Goal: Register for event/course

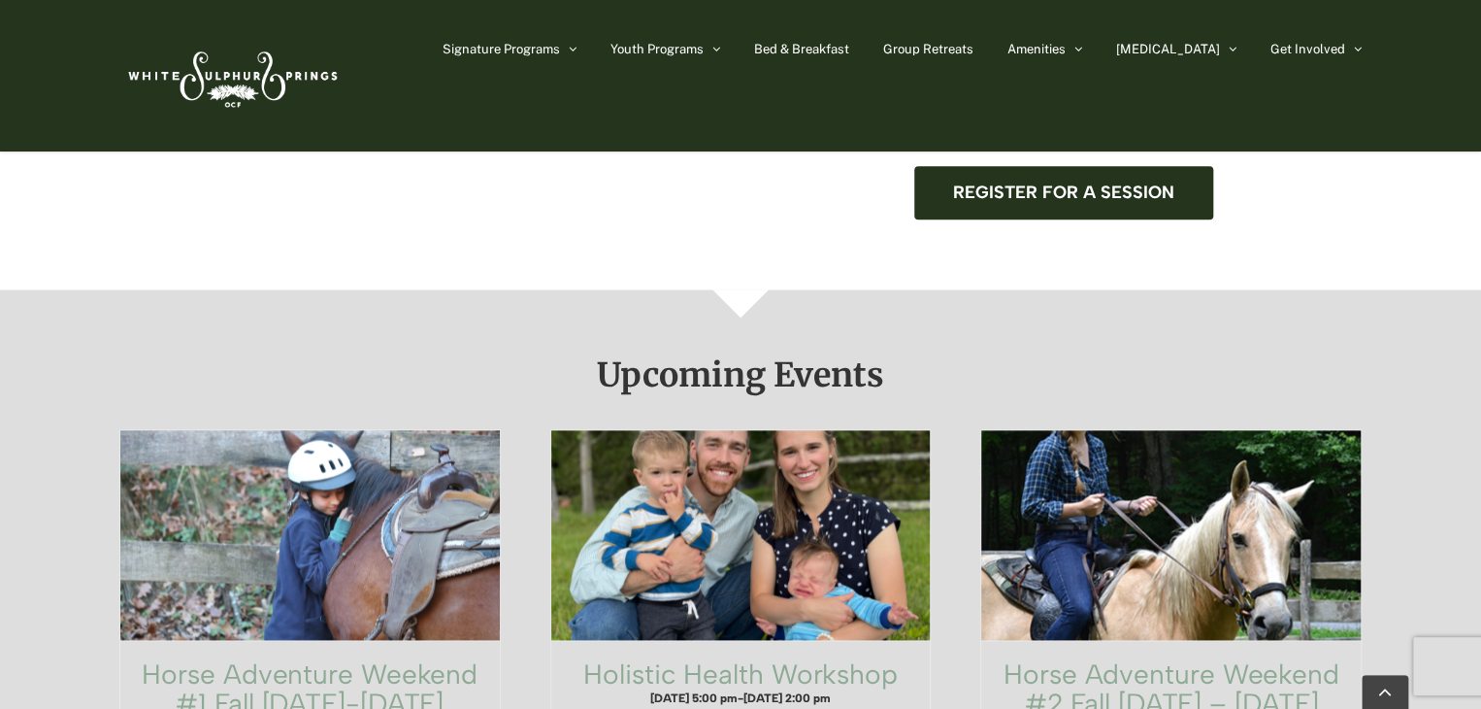
scroll to position [965, 0]
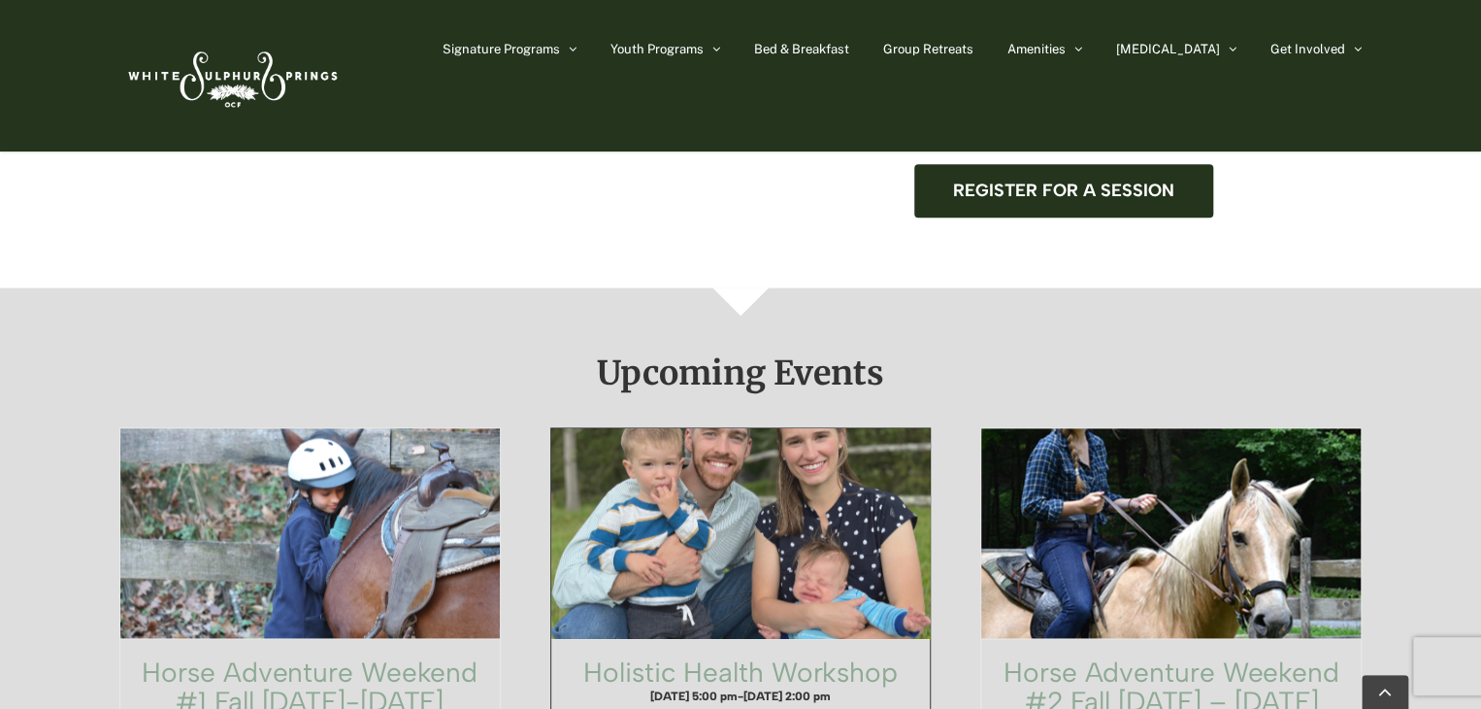
drag, startPoint x: 0, startPoint y: 0, endPoint x: 775, endPoint y: 360, distance: 854.2
click at [775, 417] on span "Holistic Health Workshop" at bounding box center [740, 532] width 417 height 231
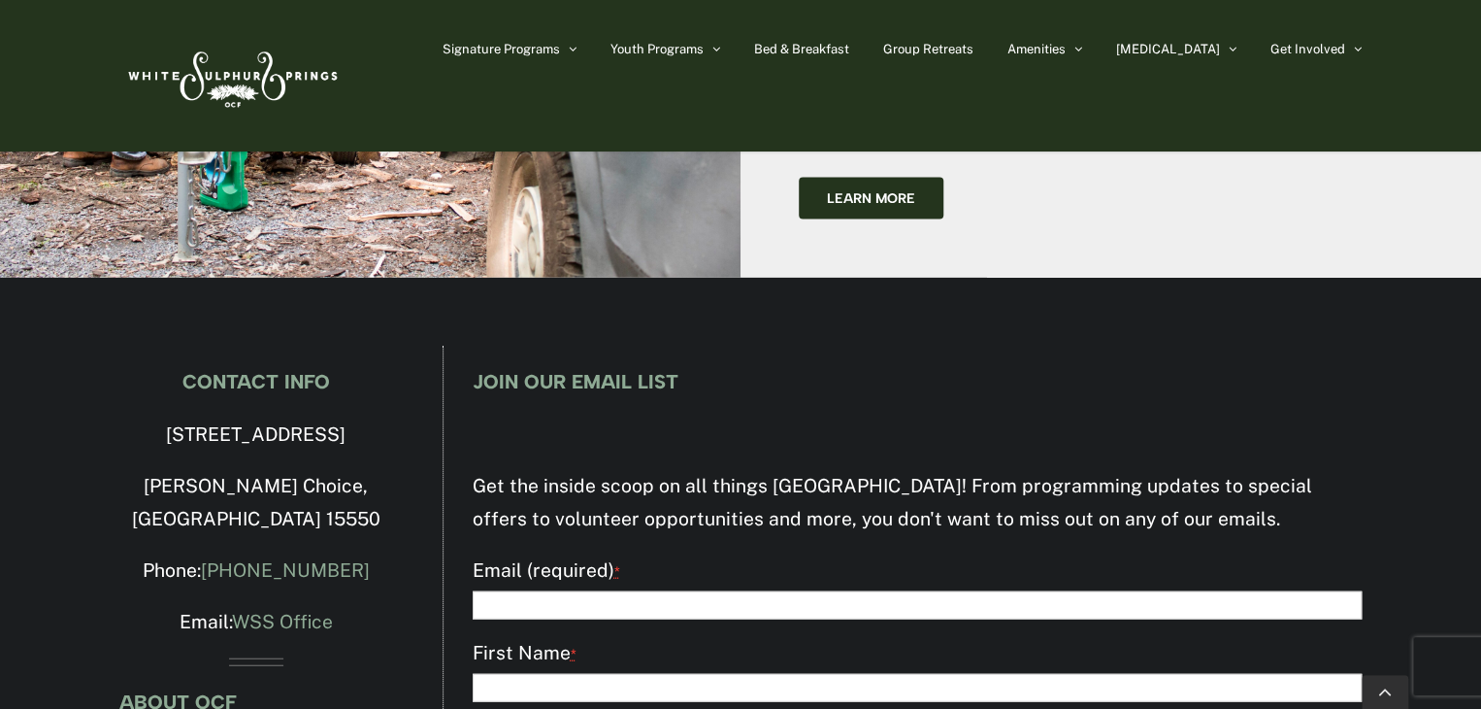
scroll to position [5911, 0]
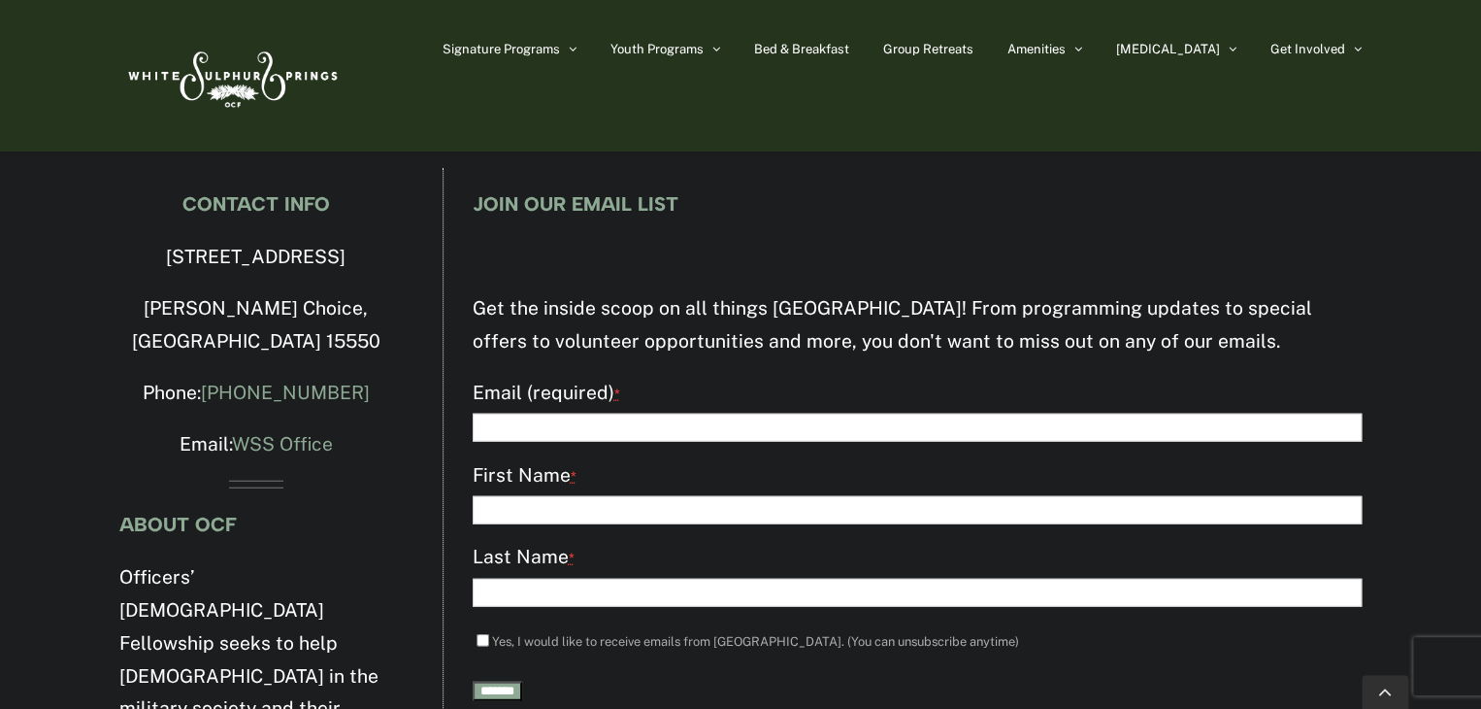
click at [928, 634] on label "Yes, I would like to receive emails from [GEOGRAPHIC_DATA]. (You can unsubscrib…" at bounding box center [755, 641] width 527 height 15
